Goal: Obtain resource: Download file/media

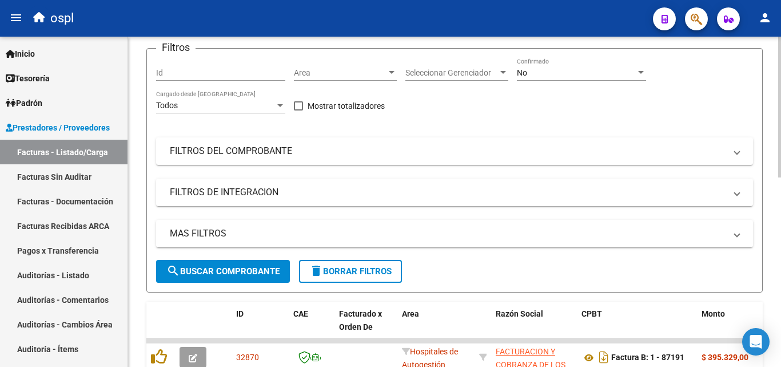
scroll to position [114, 0]
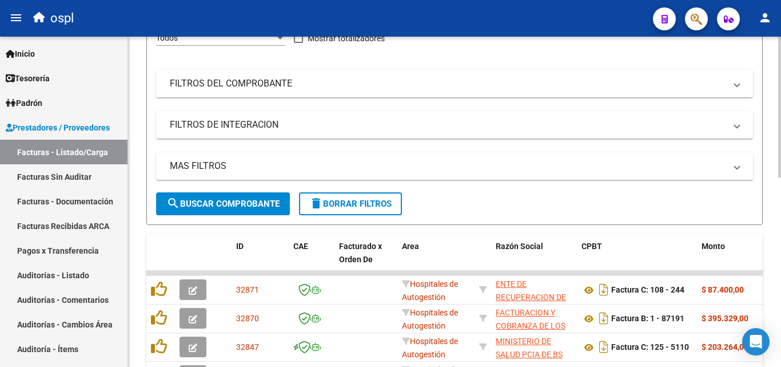
scroll to position [114, 0]
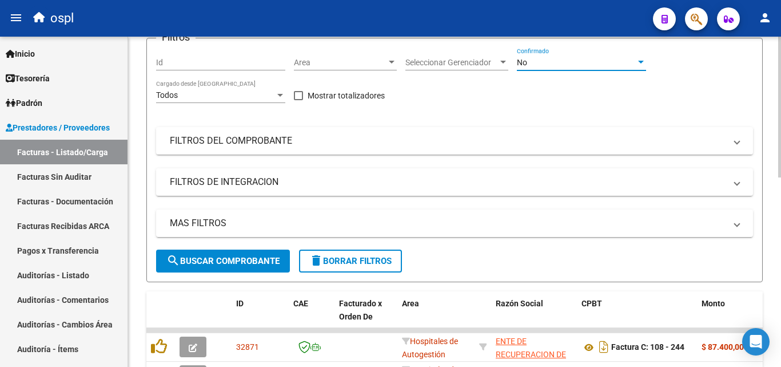
click at [582, 63] on div "No" at bounding box center [576, 63] width 119 height 10
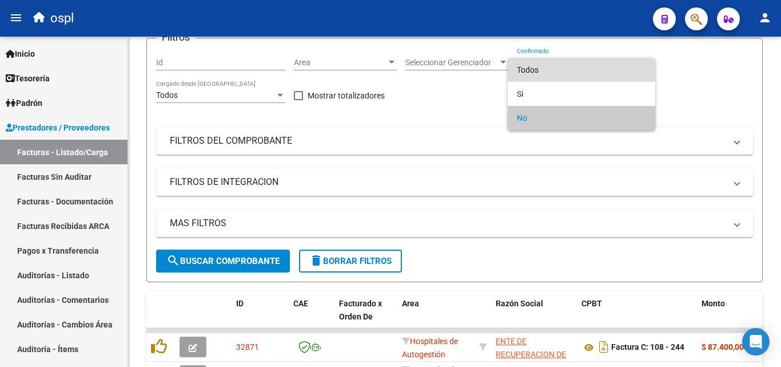
click at [578, 73] on span "Todos" at bounding box center [581, 70] width 129 height 24
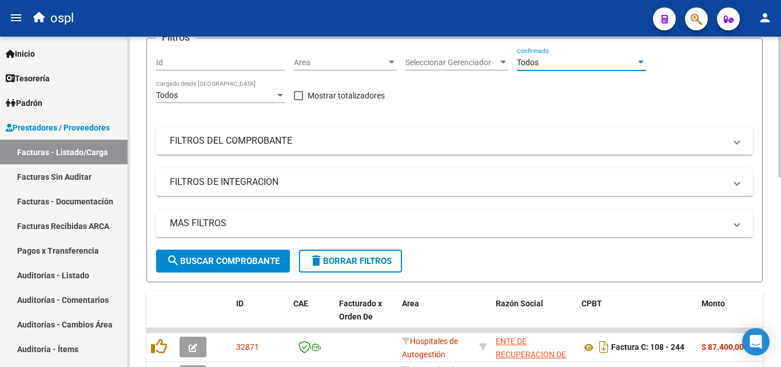
click at [555, 87] on div "Filtros Id Area Area Seleccionar Gerenciador Seleccionar Gerenciador Todos Conf…" at bounding box center [454, 148] width 597 height 202
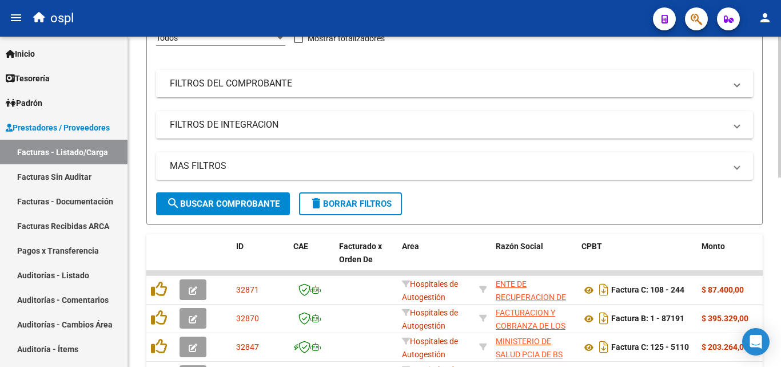
click at [551, 79] on mat-panel-title "FILTROS DEL COMPROBANTE" at bounding box center [448, 83] width 556 height 13
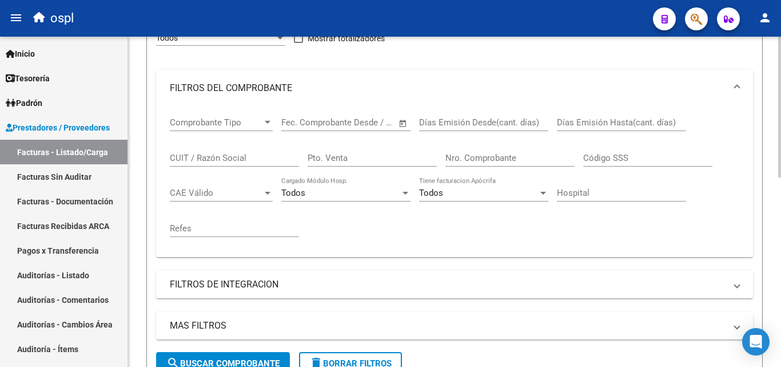
click at [551, 82] on mat-panel-title "FILTROS DEL COMPROBANTE" at bounding box center [448, 88] width 556 height 13
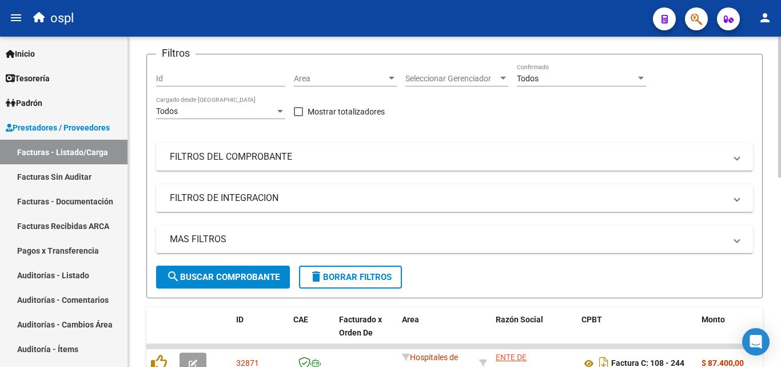
scroll to position [114, 0]
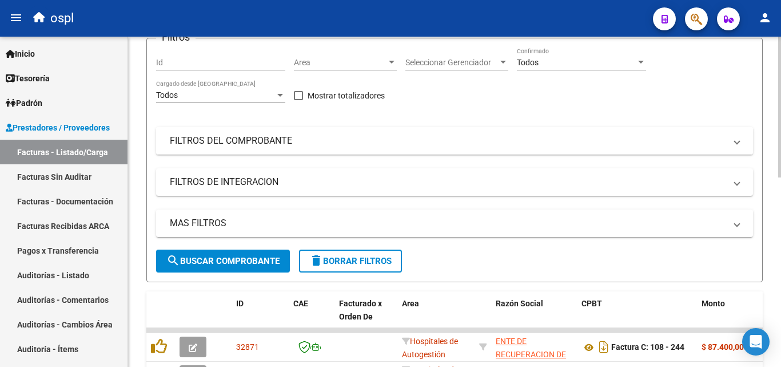
click at [477, 148] on mat-expansion-panel-header "FILTROS DEL COMPROBANTE" at bounding box center [454, 140] width 597 height 27
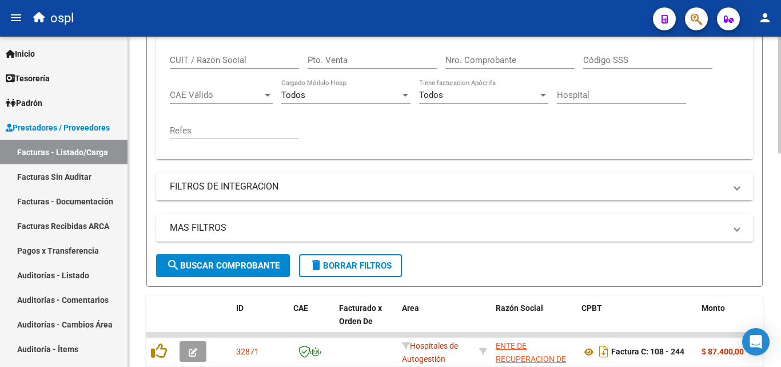
scroll to position [286, 0]
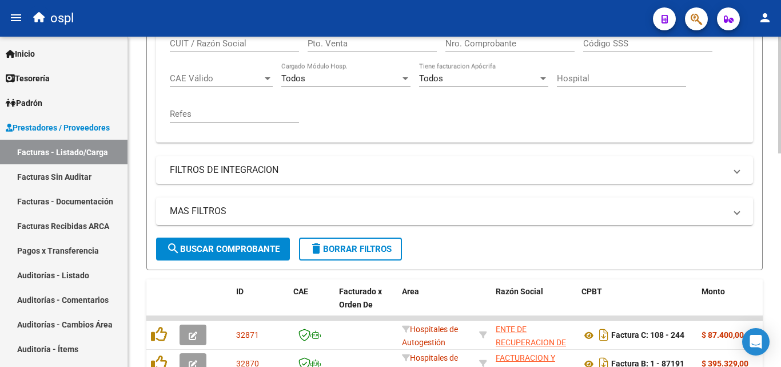
click at [484, 45] on input "Nro. Comprobante" at bounding box center [510, 43] width 129 height 10
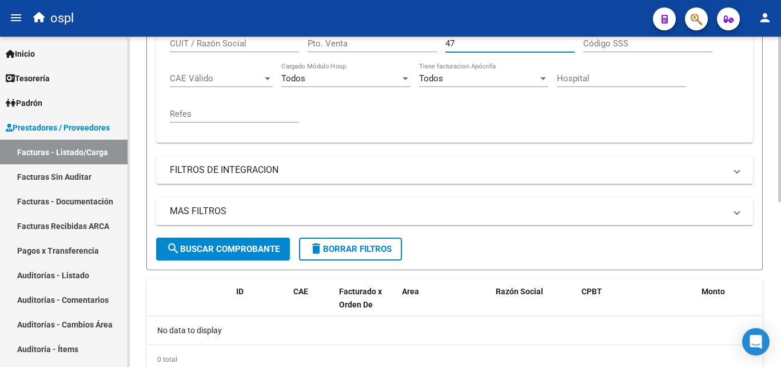
type input "4"
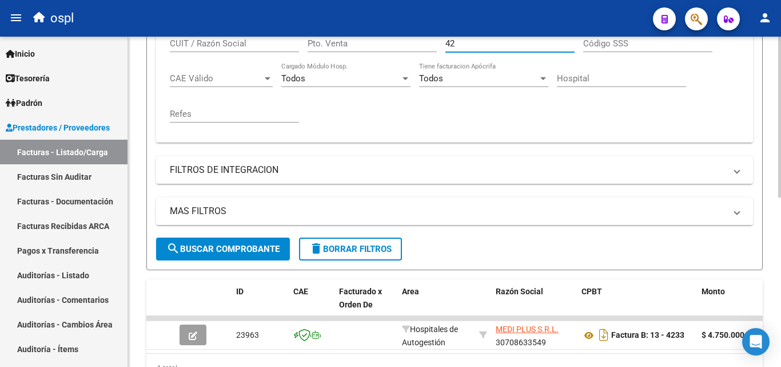
type input "4"
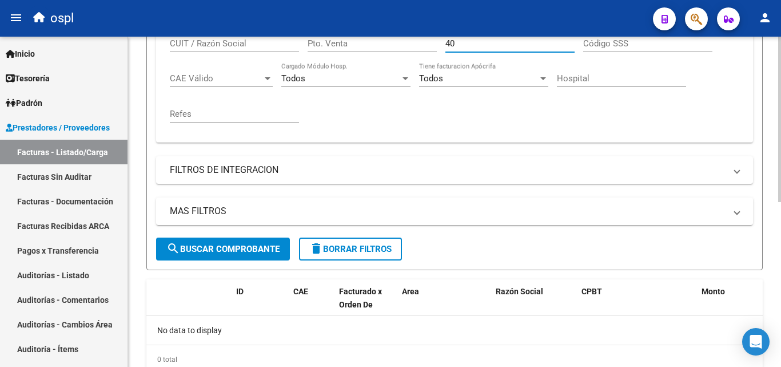
type input "4"
type input "3"
type input "9"
type input "3"
type input "2"
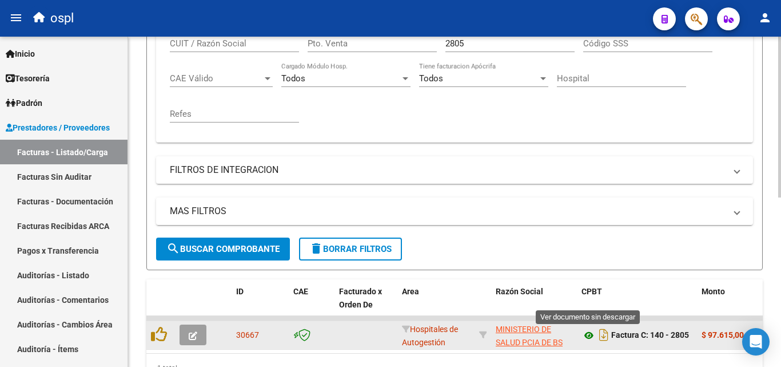
click at [590, 336] on icon at bounding box center [589, 335] width 15 height 14
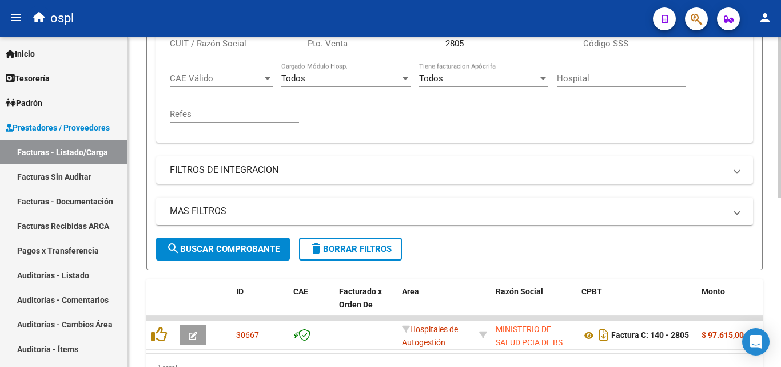
click at [486, 39] on input "2805" at bounding box center [510, 43] width 129 height 10
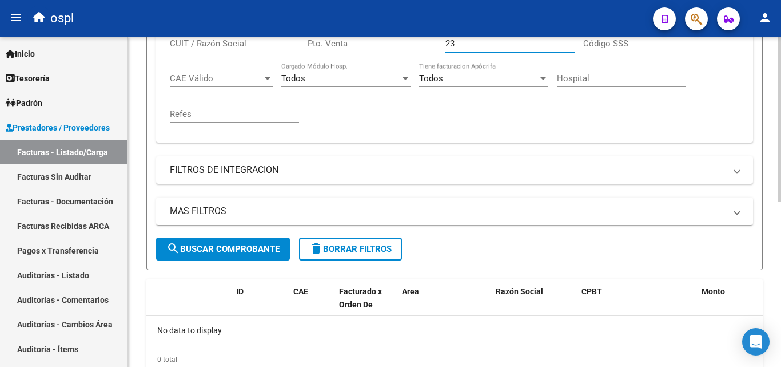
type input "2"
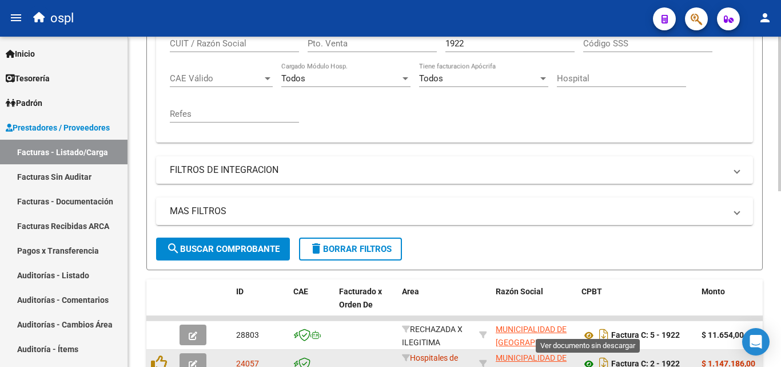
click at [588, 365] on icon at bounding box center [589, 364] width 15 height 14
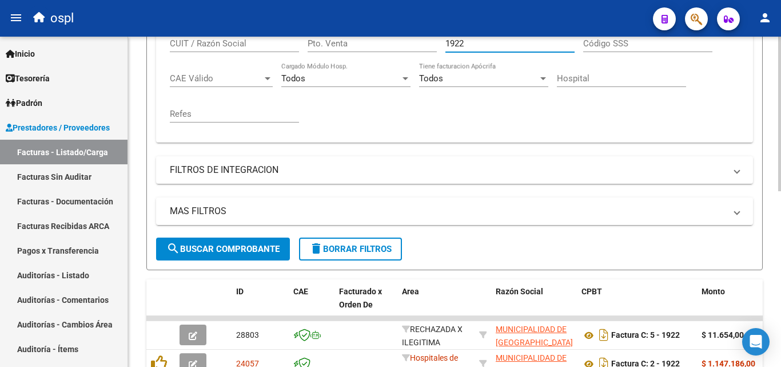
click at [495, 43] on input "1922" at bounding box center [510, 43] width 129 height 10
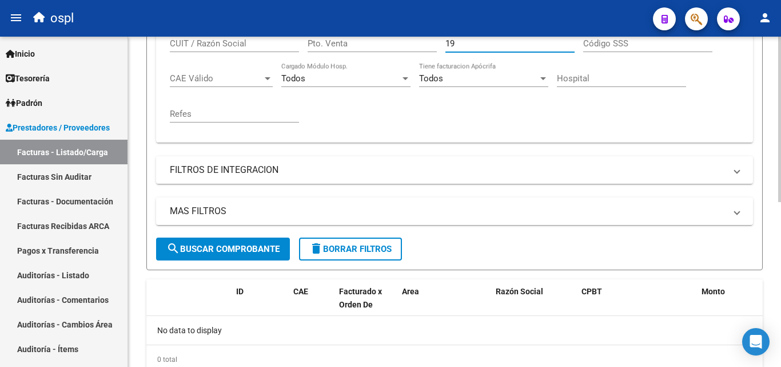
type input "1"
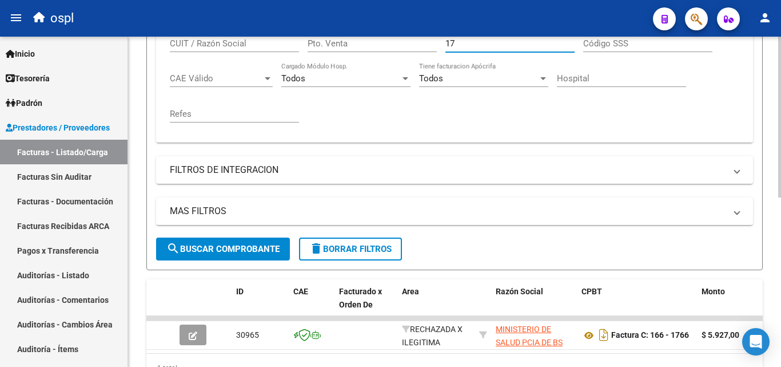
type input "1"
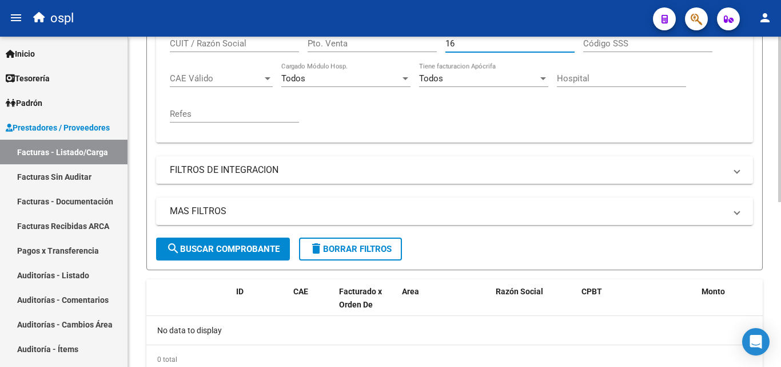
type input "1"
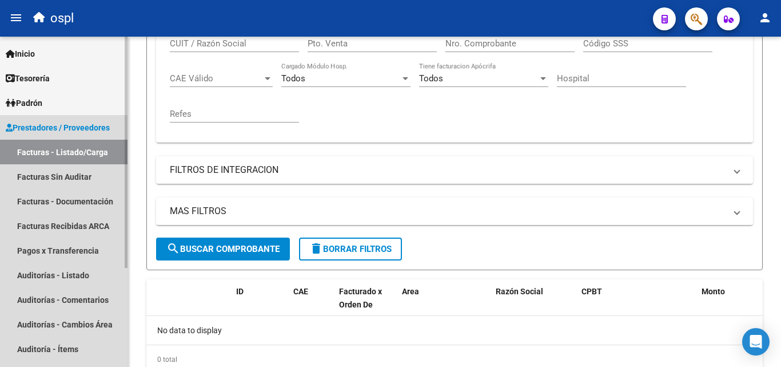
click at [109, 144] on link "Facturas - Listado/Carga" at bounding box center [64, 152] width 128 height 25
